Goal: Navigation & Orientation: Find specific page/section

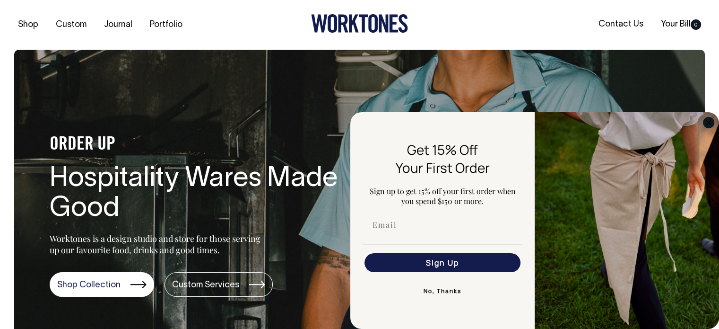
click at [709, 120] on circle "Close dialog" at bounding box center [709, 122] width 11 height 11
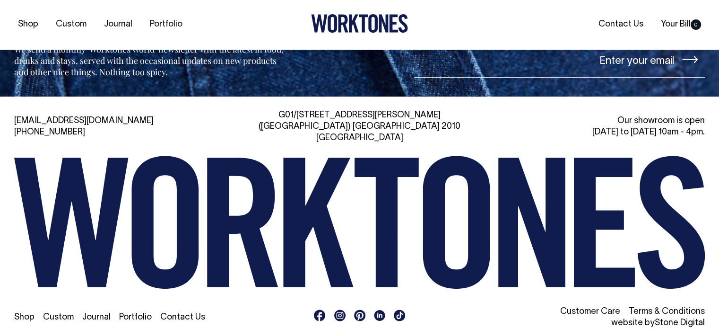
scroll to position [2101, 0]
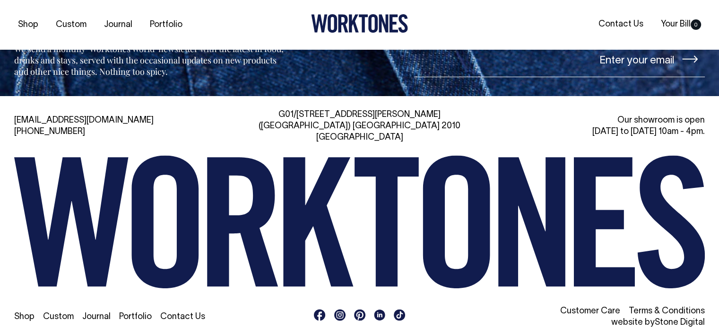
click at [130, 313] on link "Portfolio" at bounding box center [135, 317] width 33 height 8
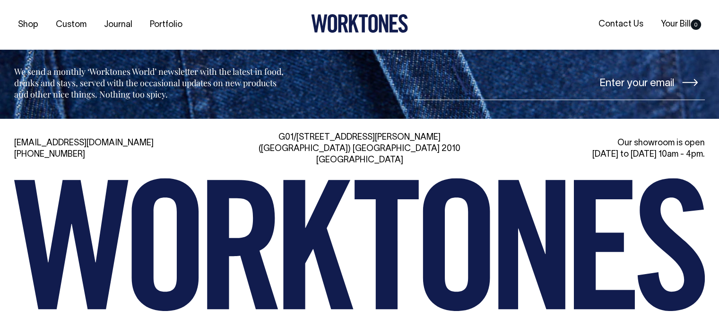
scroll to position [1367, 0]
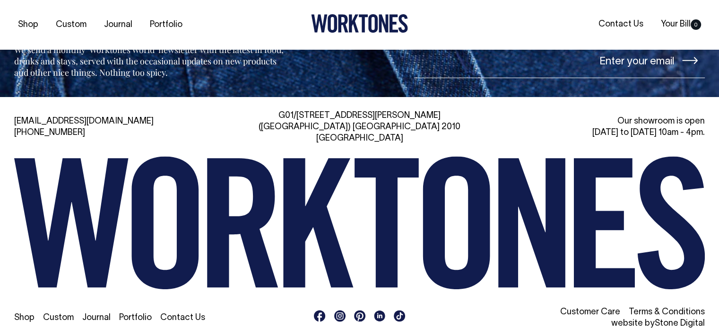
scroll to position [2202, 0]
